Goal: Feedback & Contribution: Leave review/rating

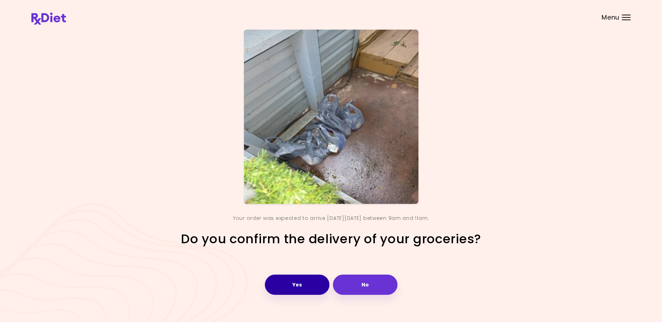
click at [295, 285] on button "Yes" at bounding box center [297, 285] width 65 height 20
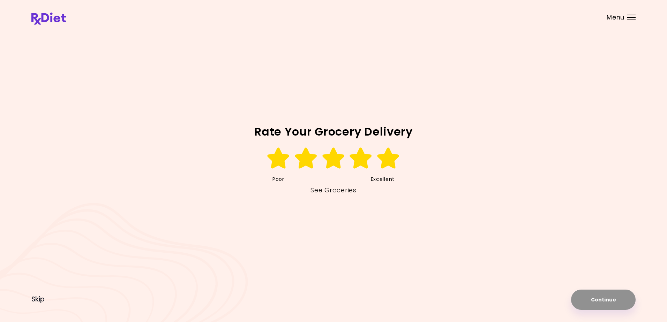
click at [392, 160] on icon at bounding box center [388, 158] width 24 height 21
click at [609, 299] on button "Continue" at bounding box center [603, 300] width 65 height 20
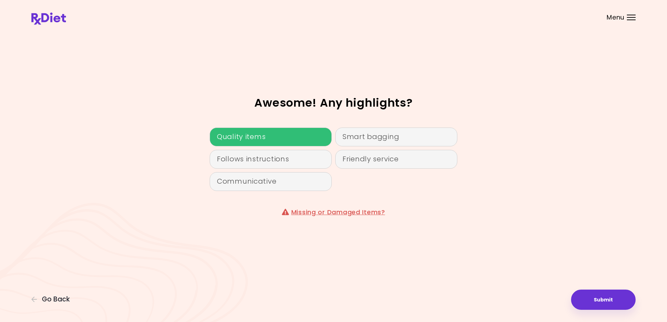
click at [258, 135] on div "Quality items" at bounding box center [271, 137] width 122 height 19
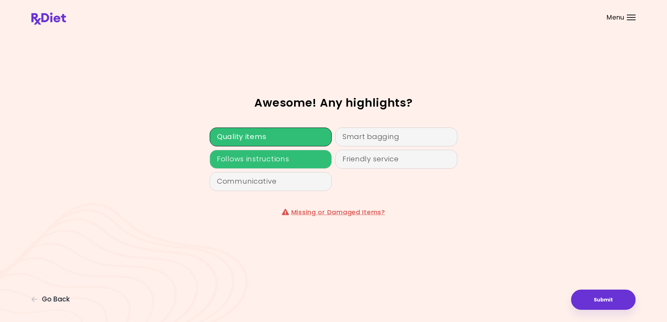
click at [259, 158] on div "Follows instructions" at bounding box center [271, 159] width 122 height 19
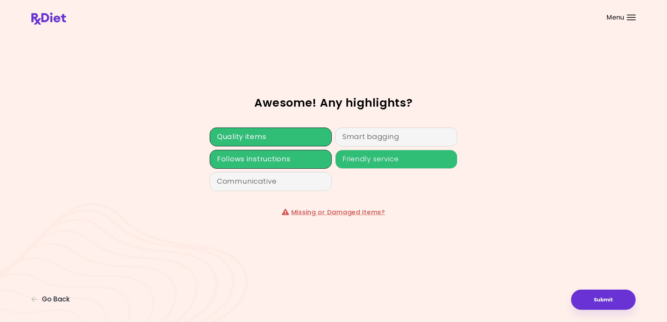
click at [370, 157] on div "Friendly service" at bounding box center [396, 159] width 122 height 19
click at [600, 299] on button "Submit" at bounding box center [603, 300] width 65 height 20
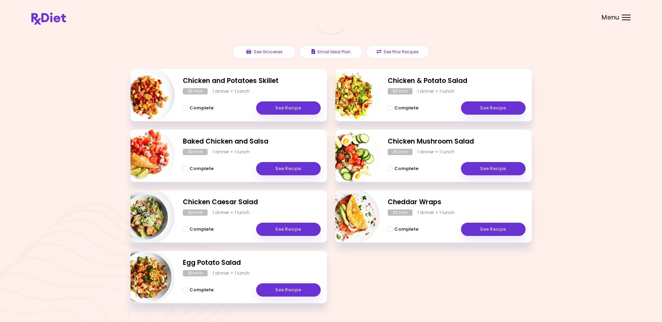
scroll to position [89, 0]
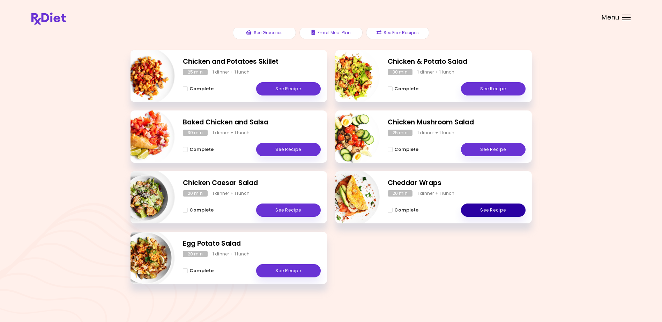
click at [488, 209] on link "See Recipe" at bounding box center [493, 210] width 65 height 13
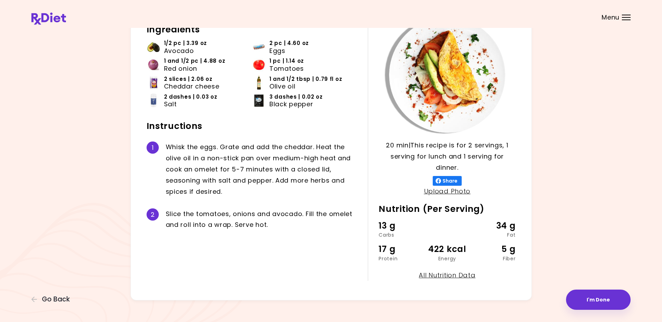
scroll to position [62, 0]
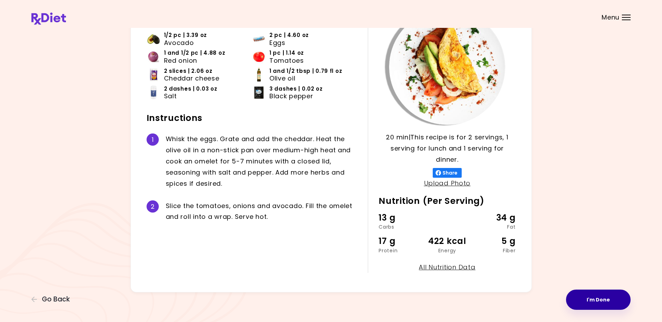
click at [590, 296] on button "I'm Done" at bounding box center [598, 300] width 65 height 20
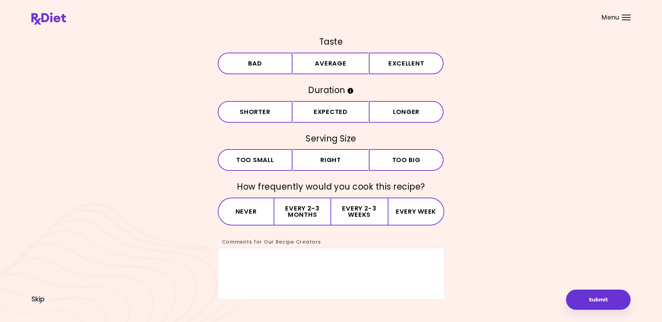
scroll to position [23, 0]
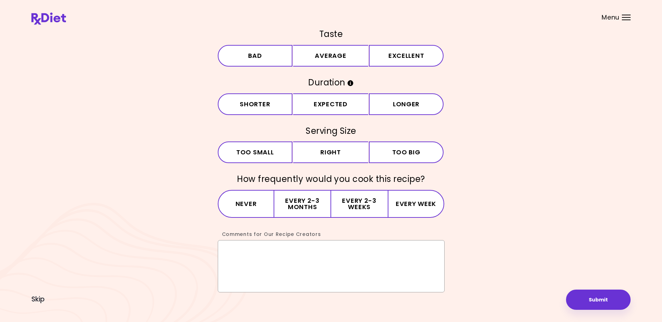
drag, startPoint x: 244, startPoint y: 257, endPoint x: 245, endPoint y: 253, distance: 4.7
click at [244, 257] on textarea "Comments for Our Recipe Creators" at bounding box center [331, 266] width 227 height 52
click at [627, 16] on div "Menu" at bounding box center [626, 18] width 9 height 6
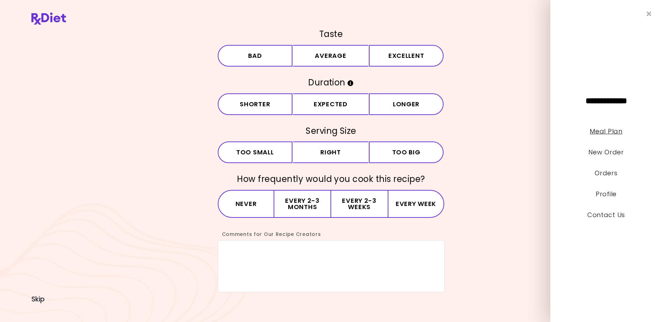
click at [606, 131] on link "Meal Plan" at bounding box center [606, 131] width 32 height 9
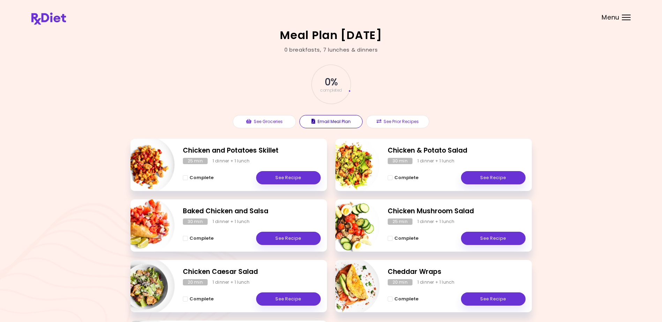
click at [329, 120] on button "Email Meal Plan" at bounding box center [330, 121] width 63 height 13
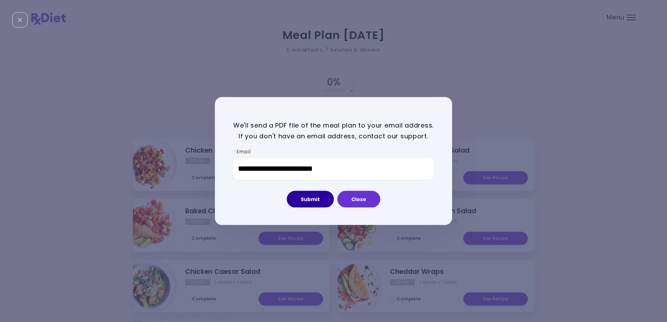
click at [309, 199] on button "Submit" at bounding box center [310, 199] width 47 height 17
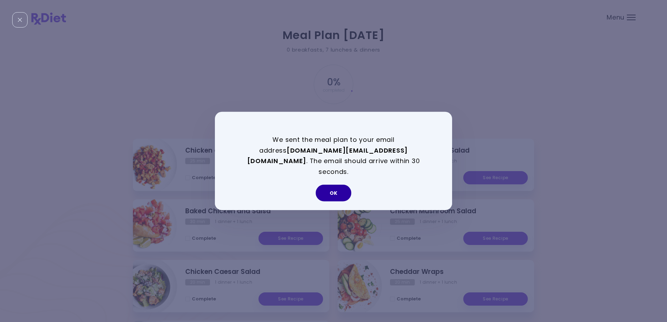
click at [333, 186] on button "OK" at bounding box center [334, 193] width 36 height 17
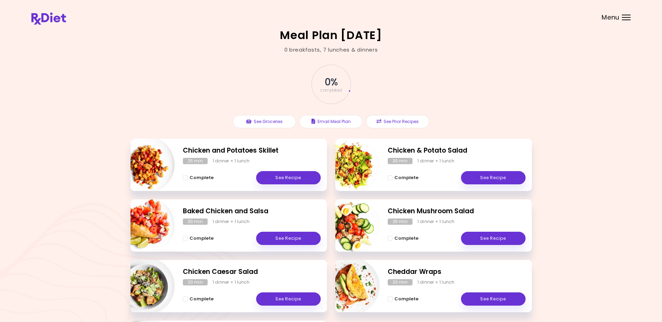
click at [627, 18] on div "Menu" at bounding box center [626, 18] width 9 height 6
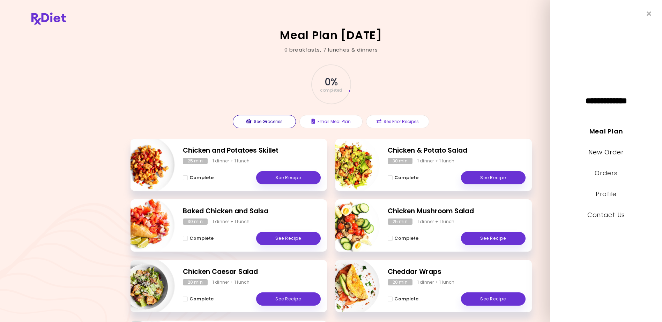
click at [263, 122] on button "See Groceries" at bounding box center [264, 121] width 63 height 13
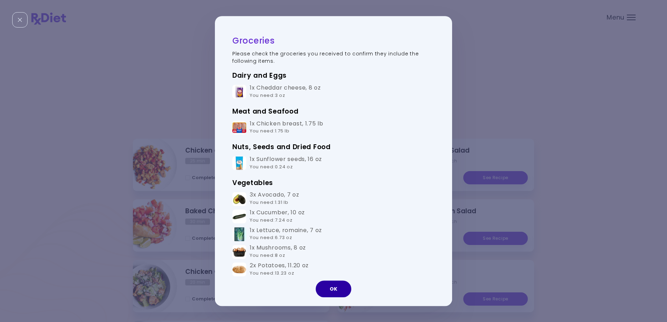
click at [332, 288] on button "OK" at bounding box center [334, 289] width 36 height 17
